Goal: Transaction & Acquisition: Purchase product/service

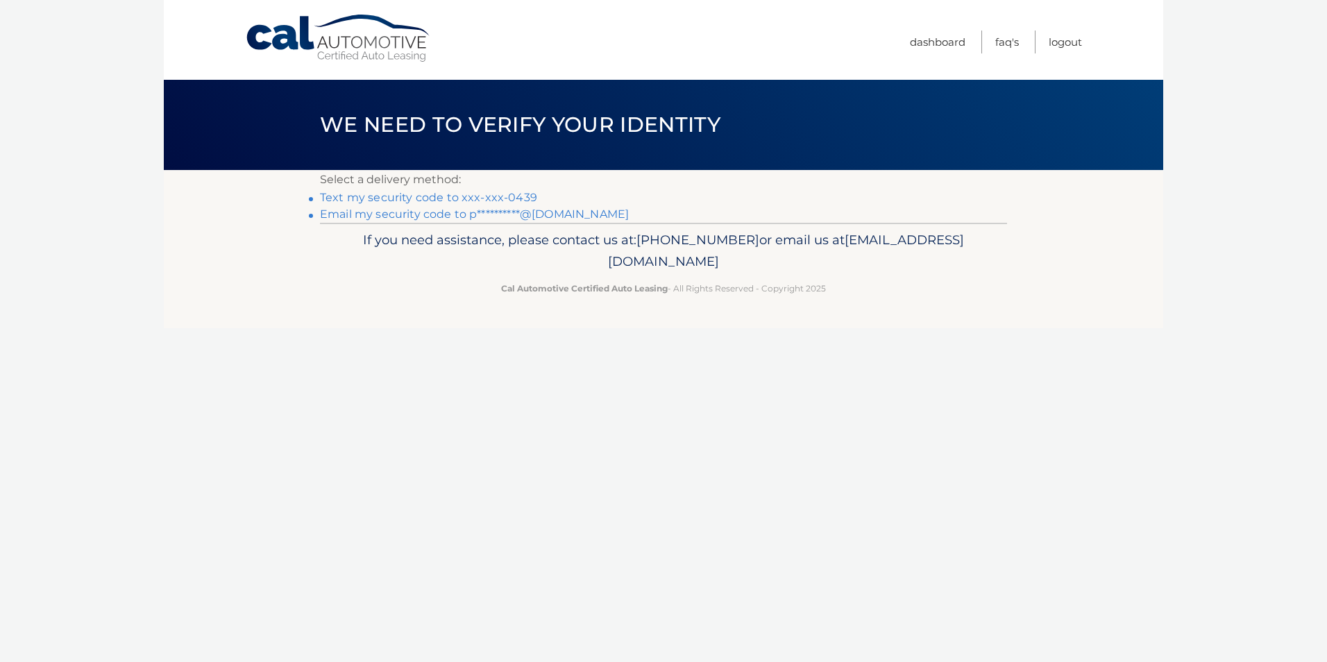
click at [389, 198] on link "Text my security code to xxx-xxx-0439" at bounding box center [428, 197] width 217 height 13
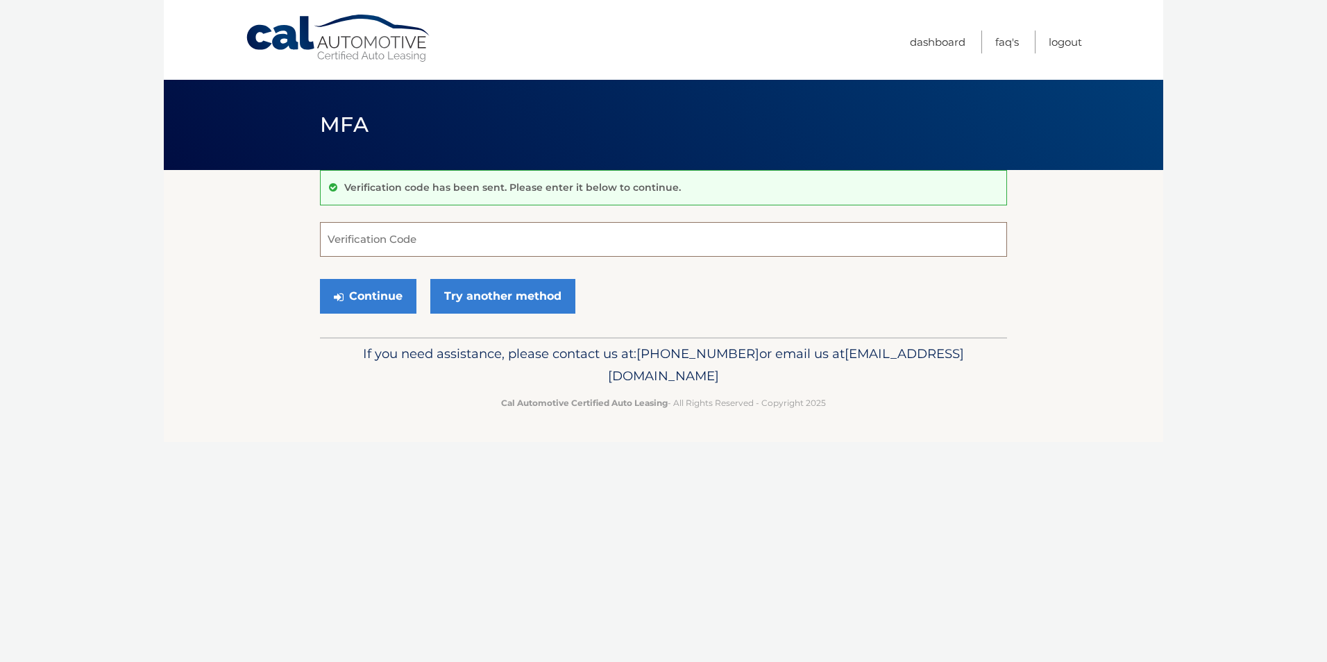
click at [371, 246] on input "Verification Code" at bounding box center [663, 239] width 687 height 35
type input "324785"
click at [391, 301] on button "Continue" at bounding box center [368, 296] width 96 height 35
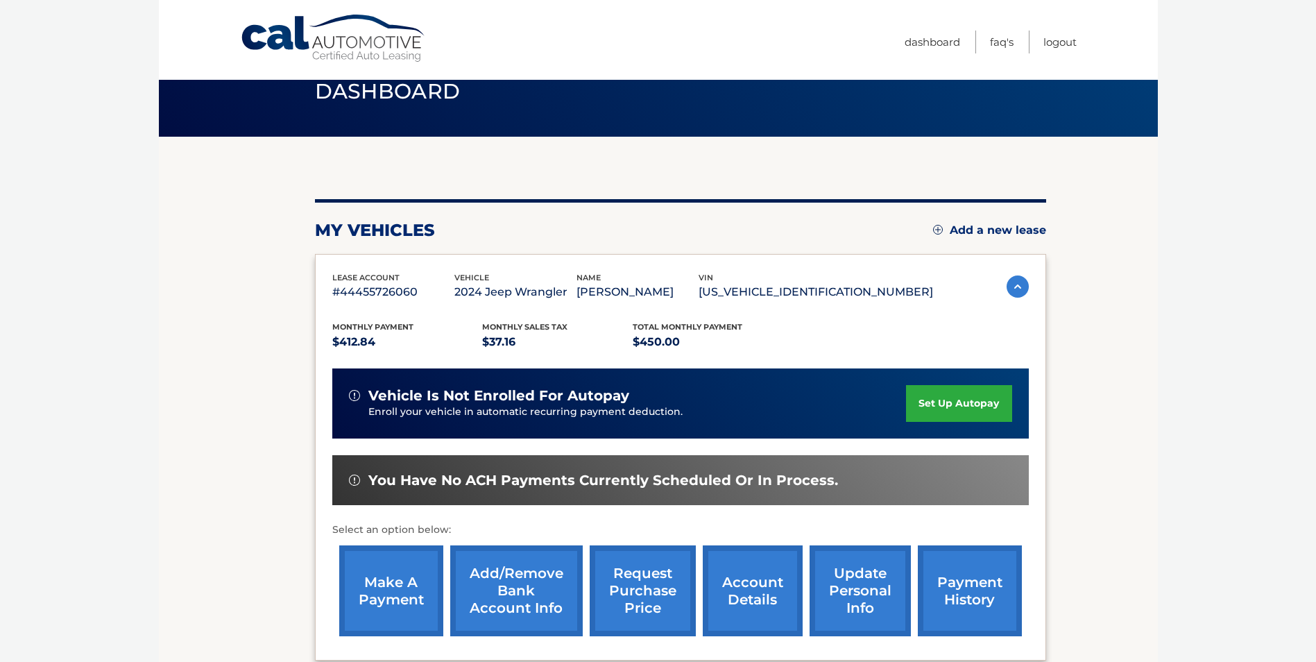
scroll to position [139, 0]
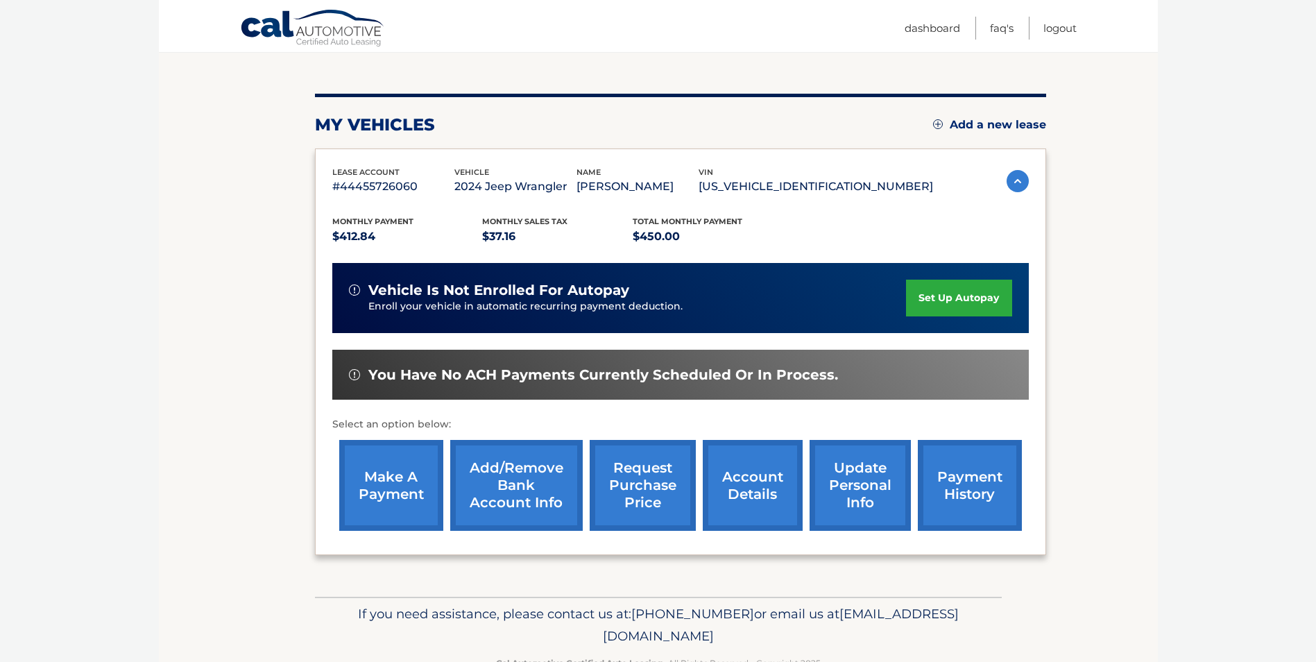
click at [384, 483] on link "make a payment" at bounding box center [391, 485] width 104 height 91
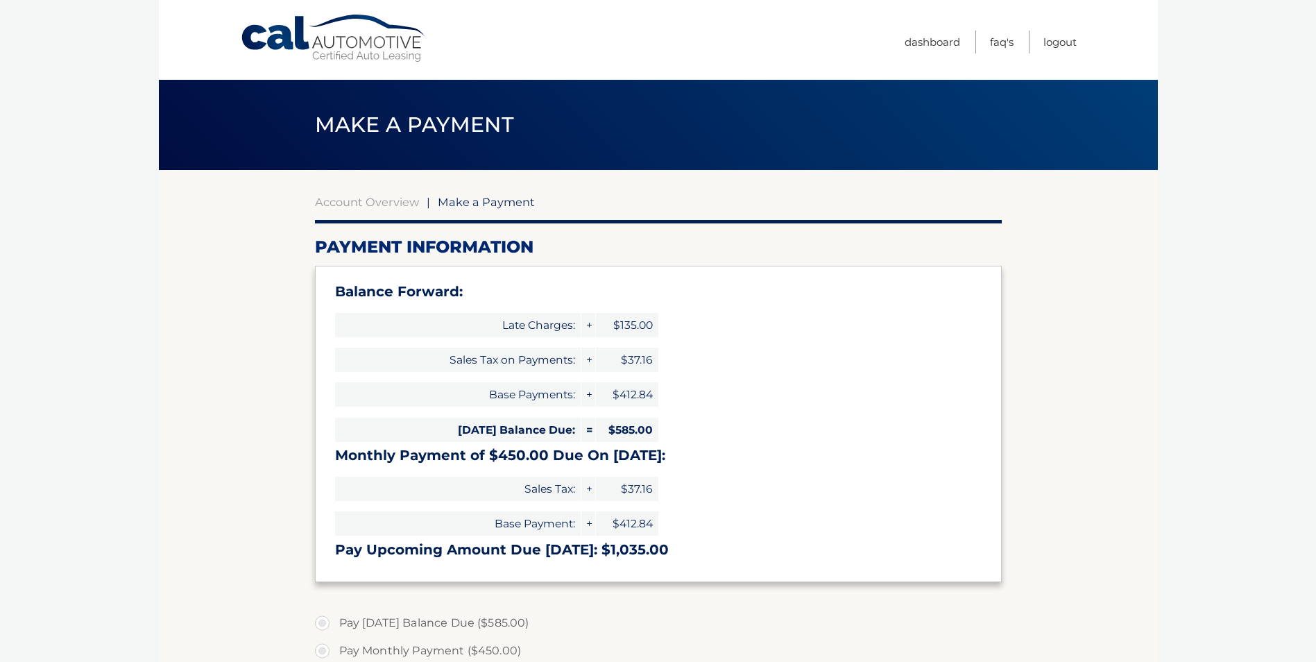
select select "NTY1OGY1MzItYjJhZi00ZjY4LTg0ZDQtNTBmYTBlYmFiMDE2"
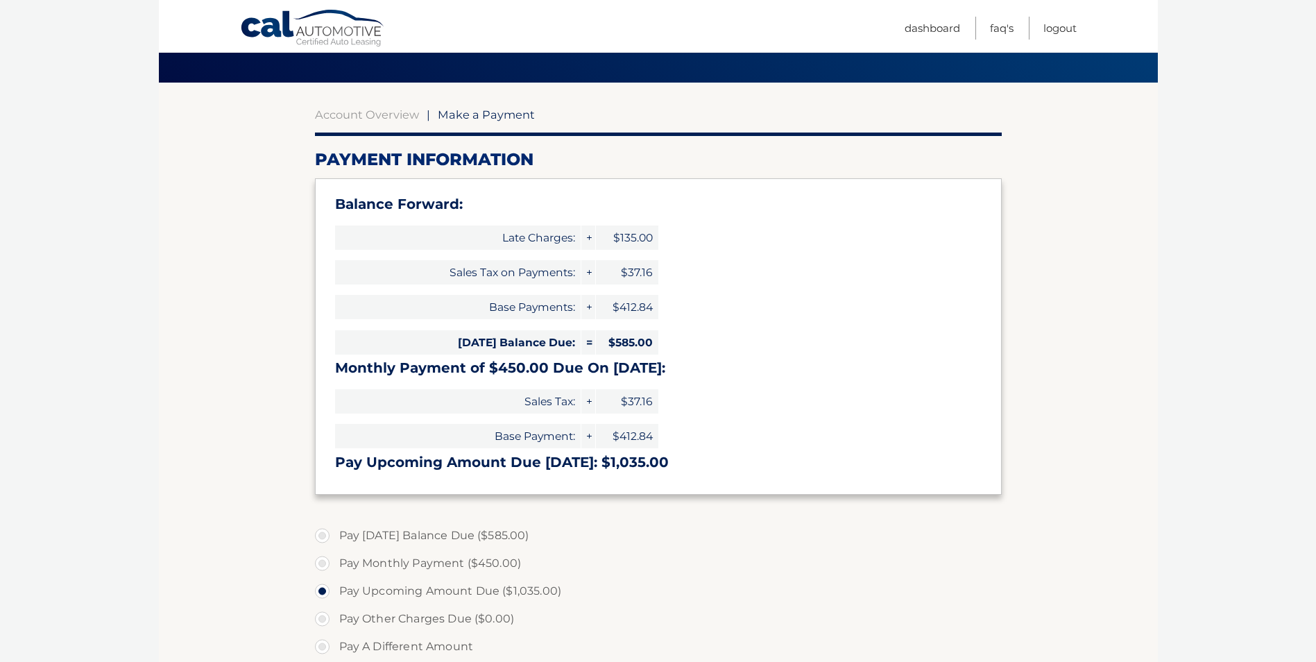
scroll to position [139, 0]
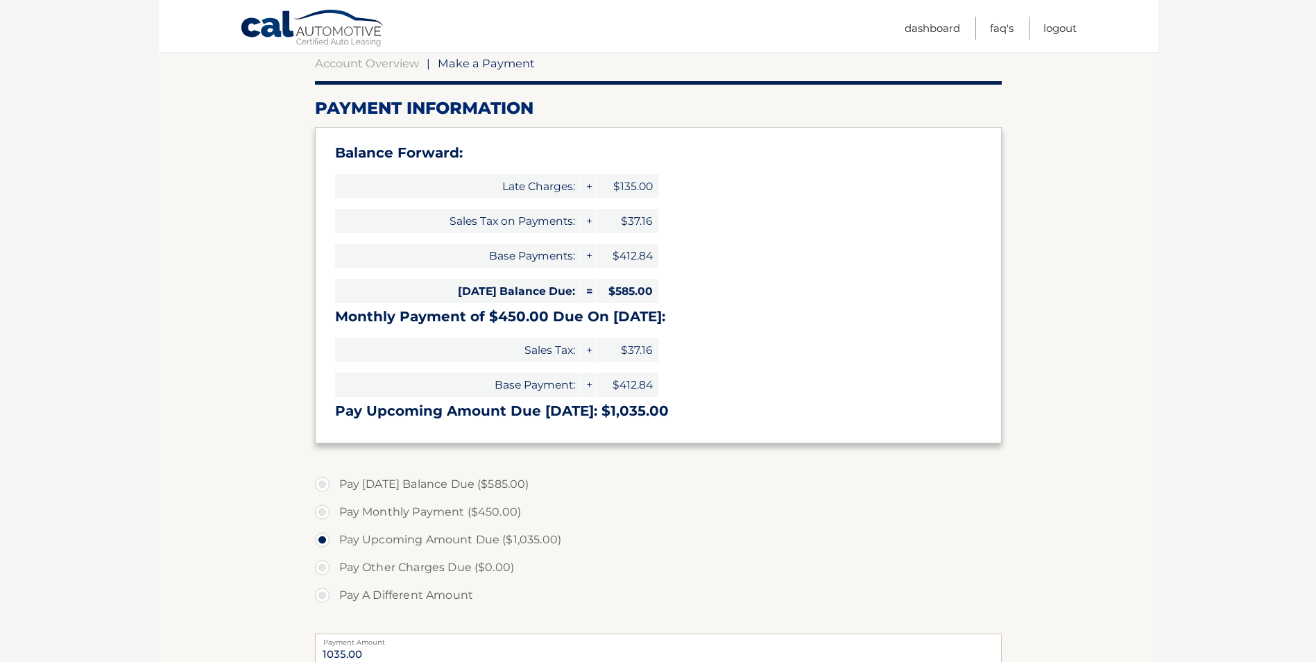
click at [323, 513] on label "Pay Monthly Payment ($450.00)" at bounding box center [658, 512] width 687 height 28
click at [323, 513] on input "Pay Monthly Payment ($450.00)" at bounding box center [328, 509] width 14 height 22
radio input "true"
type input "450.00"
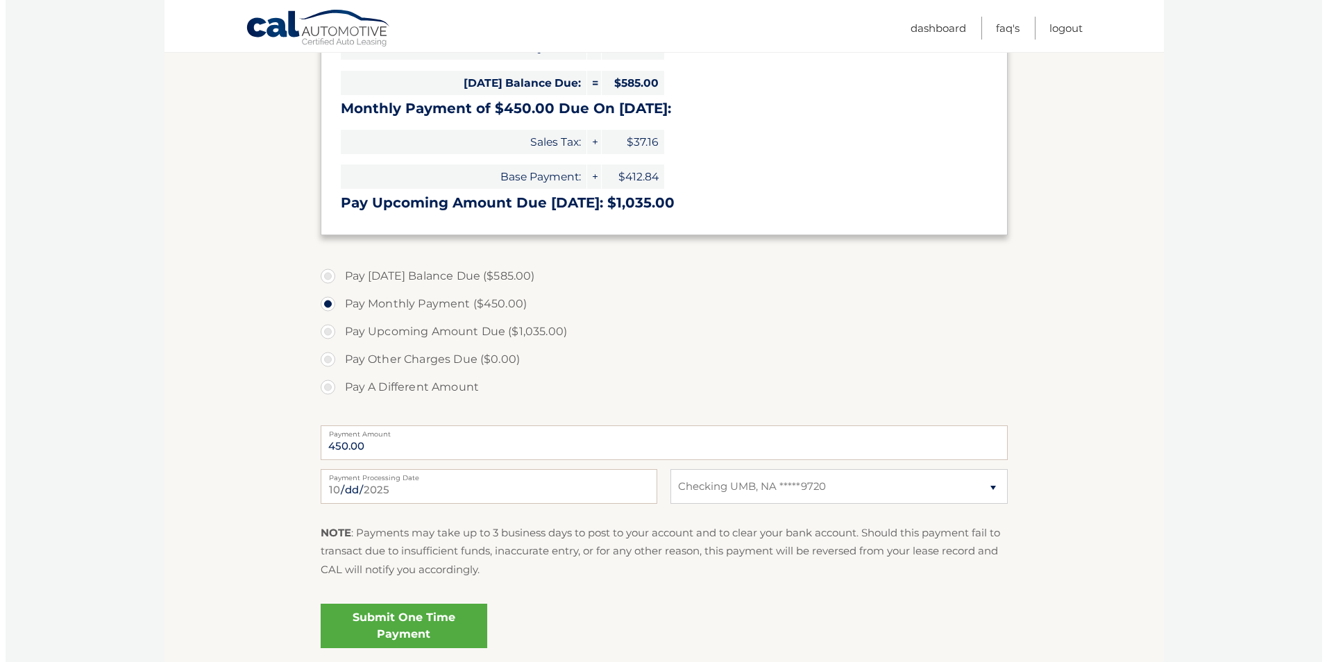
scroll to position [416, 0]
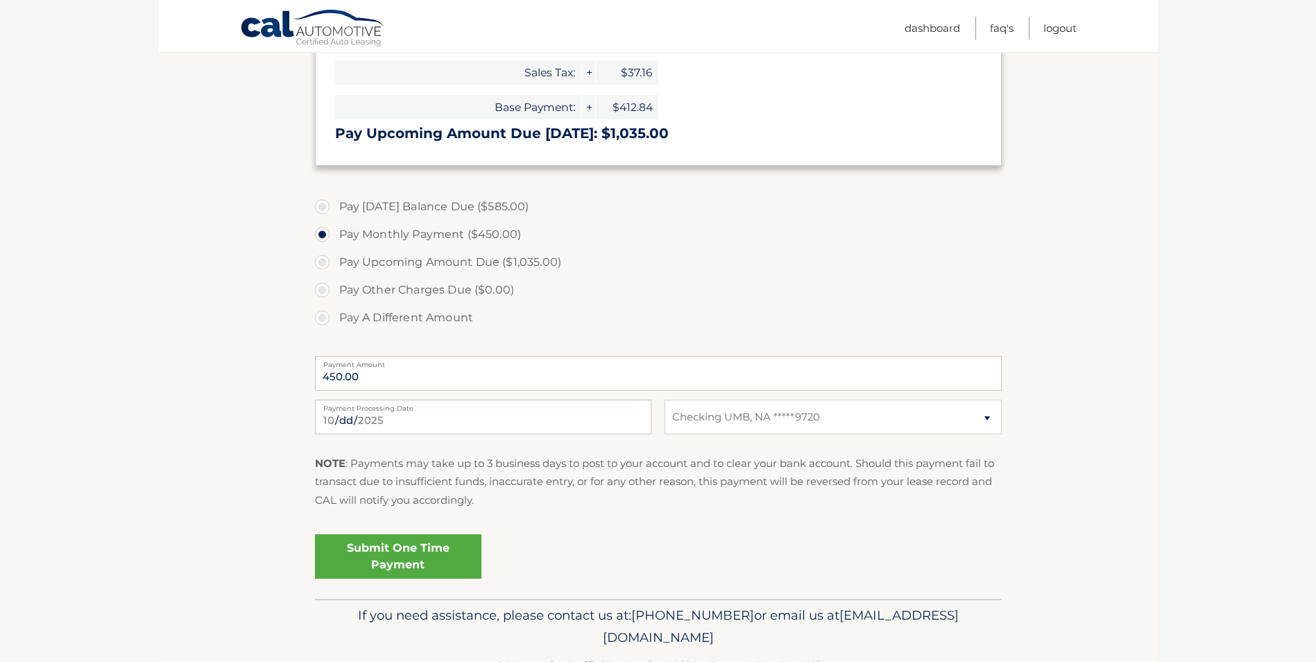
click at [389, 560] on link "Submit One Time Payment" at bounding box center [398, 556] width 167 height 44
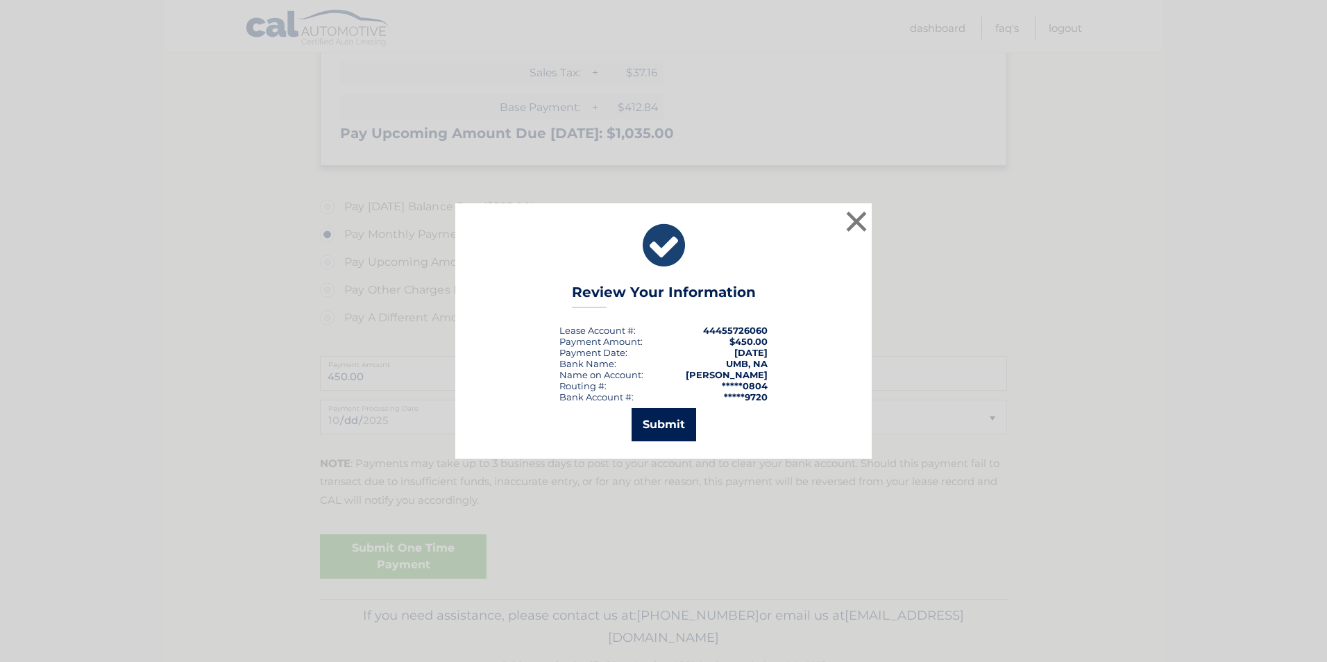
click at [647, 433] on button "Submit" at bounding box center [664, 424] width 65 height 33
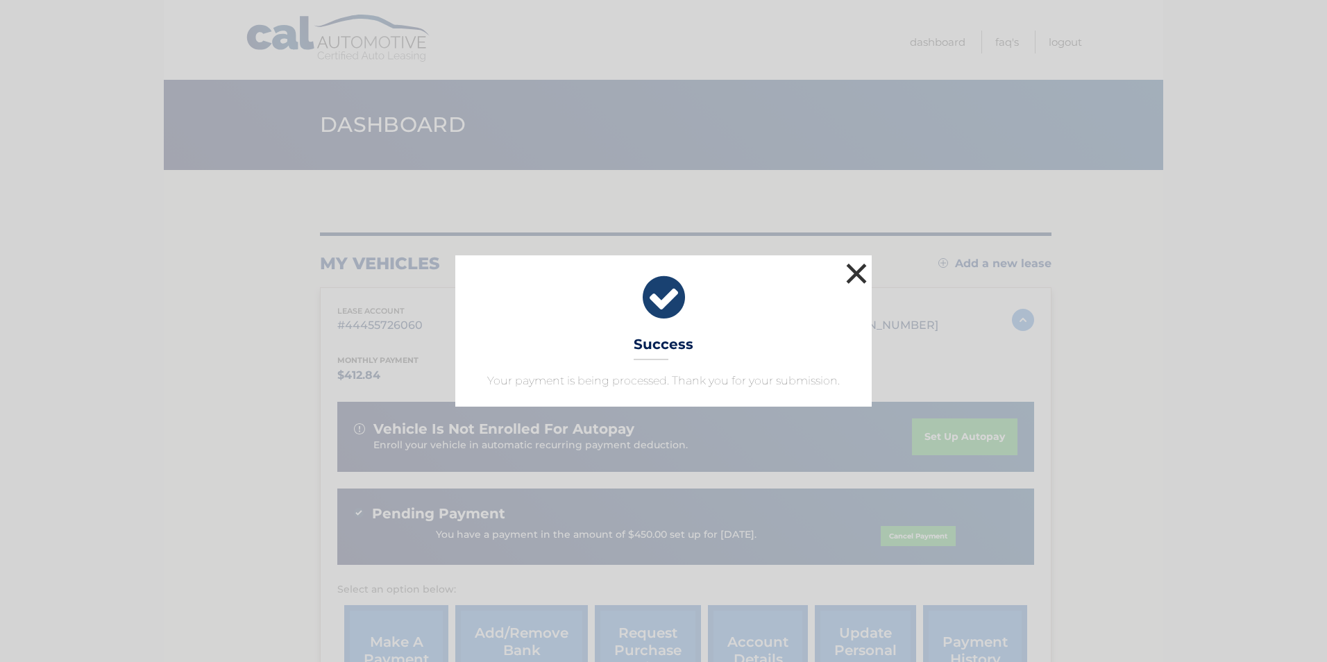
click at [861, 269] on button "×" at bounding box center [856, 274] width 28 height 28
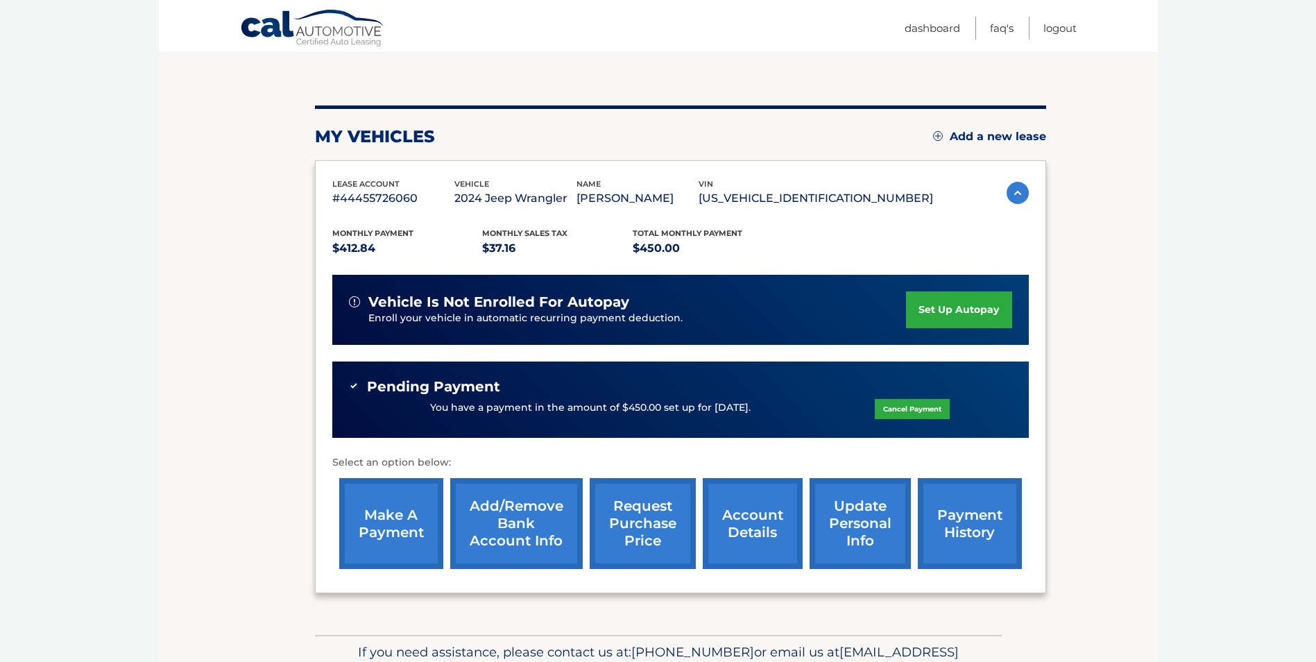
scroll to position [139, 0]
